Goal: Information Seeking & Learning: Learn about a topic

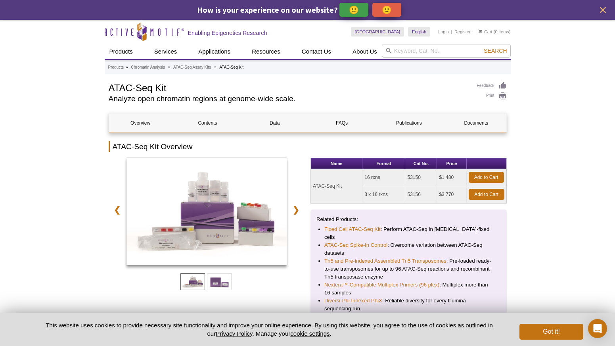
drag, startPoint x: 344, startPoint y: 185, endPoint x: 311, endPoint y: 187, distance: 33.4
click at [311, 187] on td "ATAC-Seq Kit" at bounding box center [337, 186] width 52 height 34
copy td "ATAC-Seq Kit"
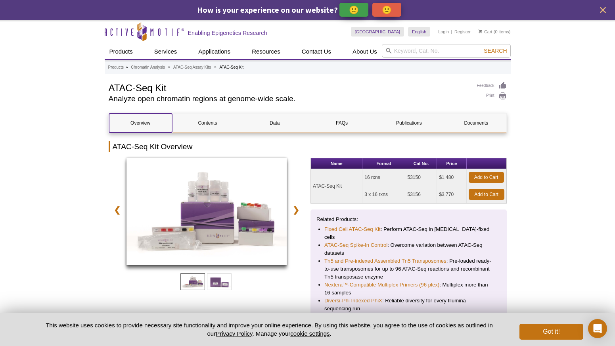
click at [154, 129] on link "Overview" at bounding box center [140, 122] width 63 height 19
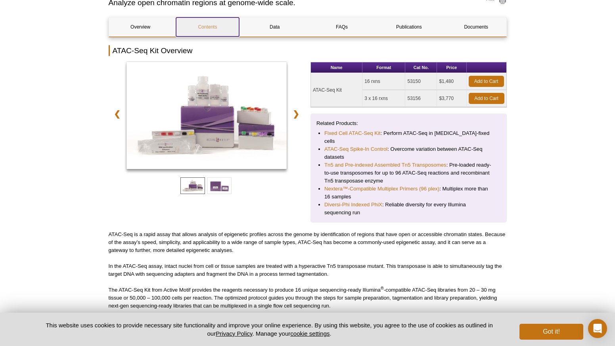
click at [198, 22] on link "Contents" at bounding box center [207, 26] width 63 height 19
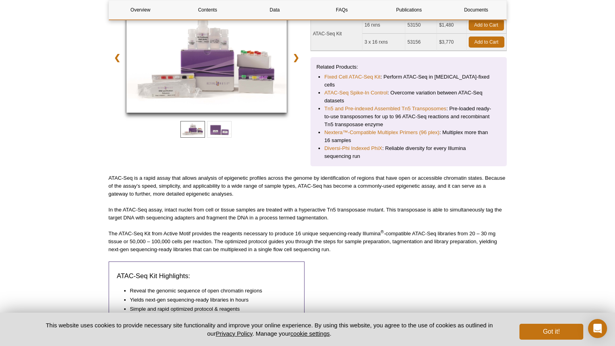
scroll to position [73, 0]
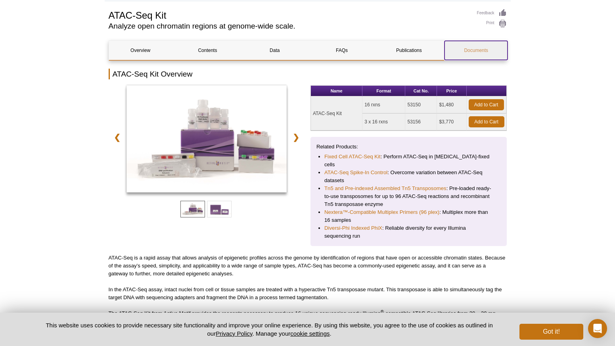
click at [460, 50] on link "Documents" at bounding box center [476, 50] width 63 height 19
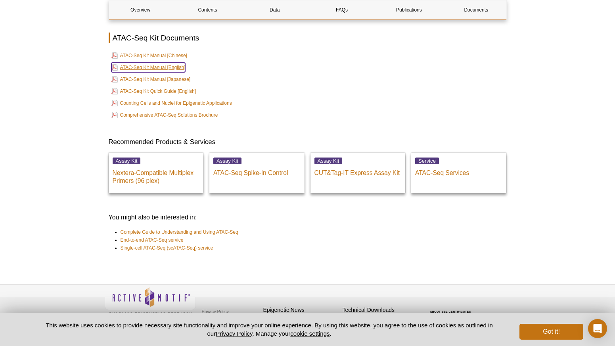
click at [153, 63] on link "ATAC-Seq Kit Manual [English]" at bounding box center [148, 68] width 74 height 10
